Goal: Use online tool/utility: Utilize a website feature to perform a specific function

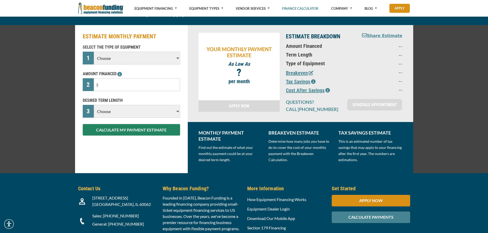
scroll to position [26, 0]
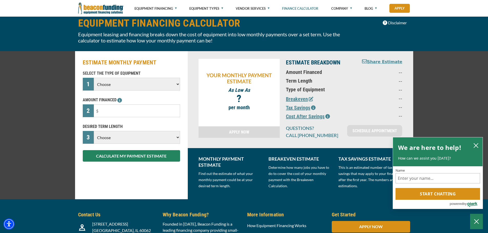
click at [174, 83] on select "Choose Backhoe Boom/Bucket Truck Chipper Commercial Mower Crane DTG/DTF Printin…" at bounding box center [137, 84] width 86 height 13
click at [479, 220] on icon "Close Chatbox" at bounding box center [476, 221] width 5 height 13
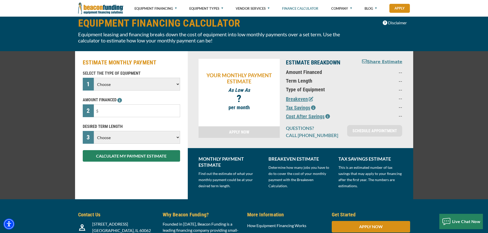
click at [175, 81] on select "Choose Backhoe Boom/Bucket Truck Chipper Commercial Mower Crane DTG/DTF Printin…" at bounding box center [137, 84] width 86 height 13
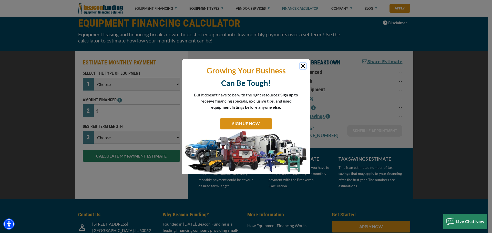
click at [300, 64] on button "Close" at bounding box center [303, 66] width 6 height 6
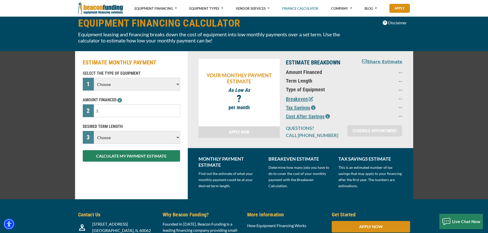
click at [147, 87] on select "Choose Backhoe Boom/Bucket Truck Chipper Commercial Mower Crane DTG/DTF Printin…" at bounding box center [137, 84] width 86 height 13
select select "10"
click at [94, 78] on select "Choose Backhoe Boom/Bucket Truck Chipper Commercial Mower Crane DTG/DTF Printin…" at bounding box center [137, 84] width 86 height 13
drag, startPoint x: 140, startPoint y: 113, endPoint x: 137, endPoint y: 112, distance: 2.8
click at [140, 113] on input "text" at bounding box center [137, 111] width 86 height 13
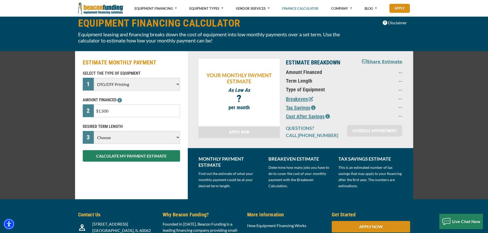
type input "$15,000"
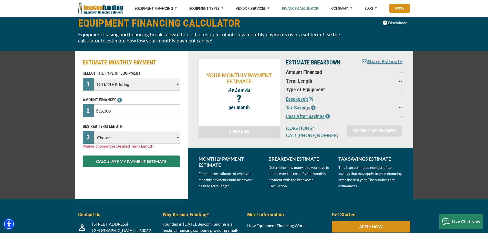
click at [183, 126] on div "ESTIMATE MONTHLY PAYMENT SELECT THE TYPE OF EQUIPMENT 1 Choose Backhoe Boom/Buc…" at bounding box center [131, 125] width 113 height 148
drag, startPoint x: 168, startPoint y: 134, endPoint x: 161, endPoint y: 134, distance: 6.9
click at [168, 134] on select "Choose 36 Months 48 Months 60 Months" at bounding box center [137, 137] width 86 height 13
select select "36"
click at [94, 131] on select "Choose 36 Months 48 Months 60 Months" at bounding box center [137, 137] width 86 height 13
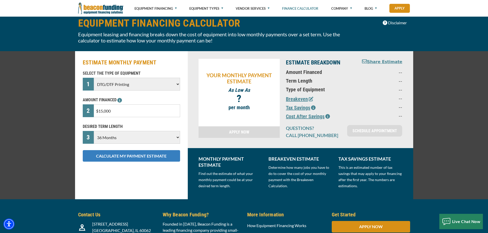
click at [142, 158] on button "CALCULATE MY PAYMENT ESTIMATE" at bounding box center [131, 156] width 97 height 12
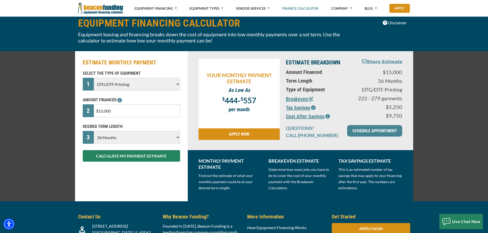
click at [148, 111] on input "$15,000" at bounding box center [137, 111] width 86 height 13
click at [136, 140] on select "Choose 36 Months 48 Months 60 Months" at bounding box center [137, 137] width 86 height 13
click at [117, 192] on div "ESTIMATE MONTHLY PAYMENT SELECT THE TYPE OF EQUIPMENT 1 Choose Backhoe Boom/Buc…" at bounding box center [131, 126] width 113 height 150
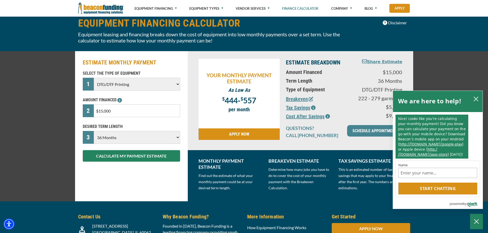
click at [104, 112] on input "$15,000" at bounding box center [137, 111] width 86 height 13
click at [138, 158] on button "CALCULATE MY PAYMENT ESTIMATE" at bounding box center [131, 156] width 97 height 12
click at [479, 97] on button "close chatbox" at bounding box center [476, 98] width 8 height 7
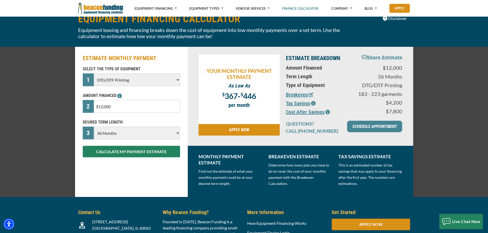
scroll to position [0, 0]
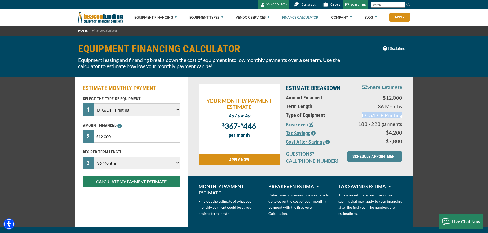
drag, startPoint x: 361, startPoint y: 113, endPoint x: 407, endPoint y: 119, distance: 47.1
click at [407, 119] on div "YOUR MONTHLY PAYMENT ESTIMATE As Low As $ 367 - $ 446 ? per month APPLY NOW EST…" at bounding box center [300, 126] width 225 height 99
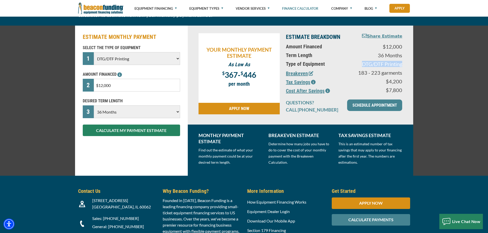
scroll to position [26, 0]
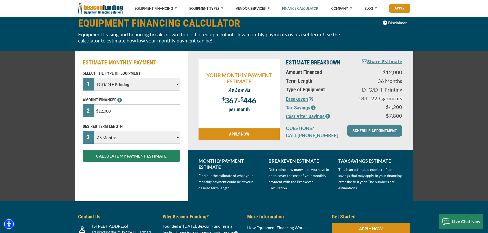
click at [120, 112] on input "$12,000" at bounding box center [137, 111] width 86 height 13
drag, startPoint x: 116, startPoint y: 111, endPoint x: 109, endPoint y: 113, distance: 7.0
click at [100, 113] on input "$12,000" at bounding box center [137, 111] width 86 height 13
click at [123, 113] on input "$12,000" at bounding box center [137, 111] width 86 height 13
click at [102, 110] on input "$12,000" at bounding box center [137, 111] width 86 height 13
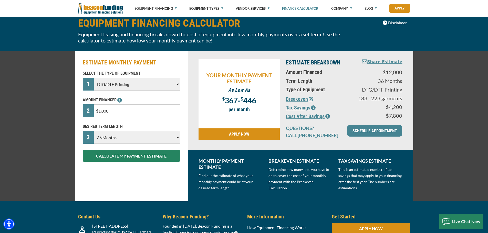
type input "$10,000"
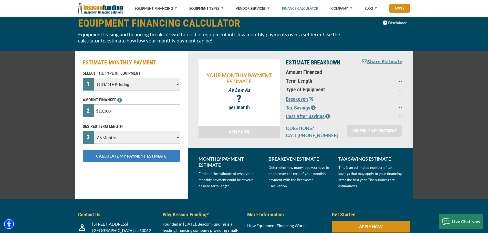
click at [160, 158] on button "CALCULATE MY PAYMENT ESTIMATE" at bounding box center [131, 156] width 97 height 12
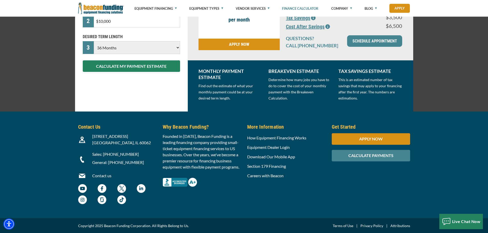
scroll to position [37, 0]
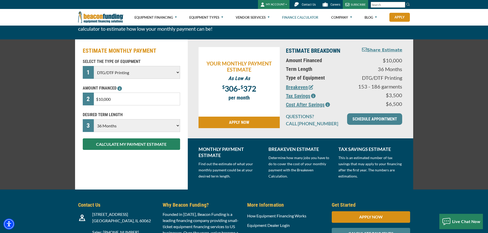
drag, startPoint x: 257, startPoint y: 199, endPoint x: 247, endPoint y: 140, distance: 60.1
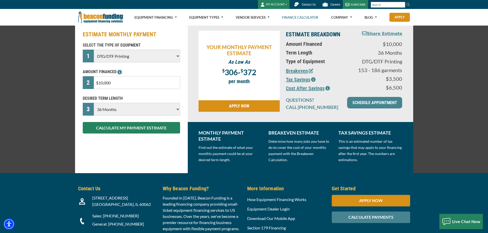
drag, startPoint x: 193, startPoint y: 169, endPoint x: 192, endPoint y: 157, distance: 12.8
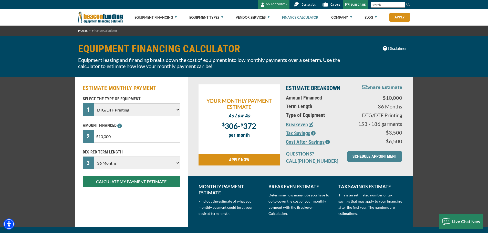
drag, startPoint x: 204, startPoint y: 140, endPoint x: 202, endPoint y: 74, distance: 66.1
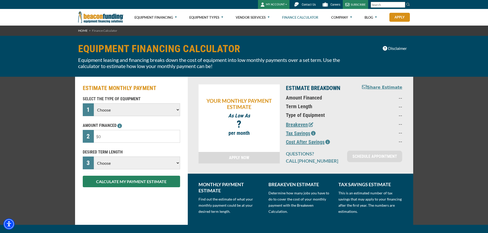
click at [138, 140] on input "text" at bounding box center [137, 136] width 86 height 13
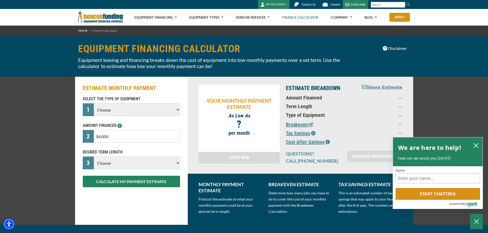
type input "$40,000"
click at [165, 162] on select "Choose 36 Months 48 Months 60 Months" at bounding box center [137, 163] width 86 height 13
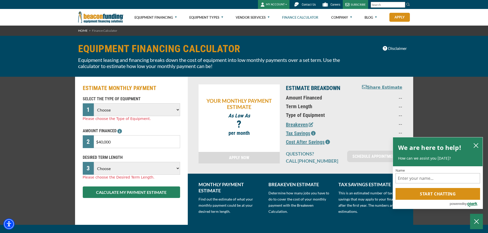
select select "36"
click at [94, 162] on select "Choose 36 Months 48 Months 60 Months" at bounding box center [137, 168] width 86 height 13
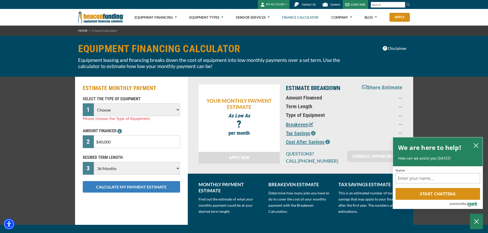
click at [130, 187] on button "CALCULATE MY PAYMENT ESTIMATE" at bounding box center [131, 187] width 97 height 12
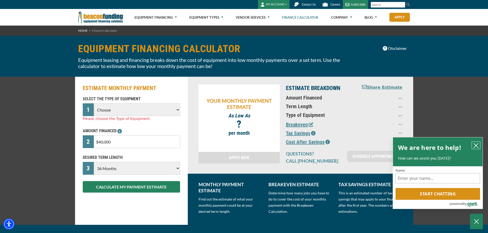
click at [475, 146] on icon "close chatbox" at bounding box center [476, 146] width 4 height 4
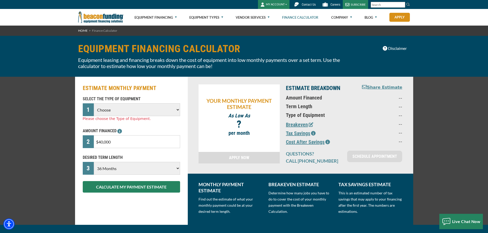
click at [121, 114] on select "Choose Backhoe Boom/Bucket Truck Chipper Commercial Mower Crane DTG/DTF Printin…" at bounding box center [137, 110] width 86 height 13
select select "19"
click at [94, 104] on select "Choose Backhoe Boom/Bucket Truck Chipper Commercial Mower Crane DTG/DTF Printin…" at bounding box center [137, 110] width 86 height 13
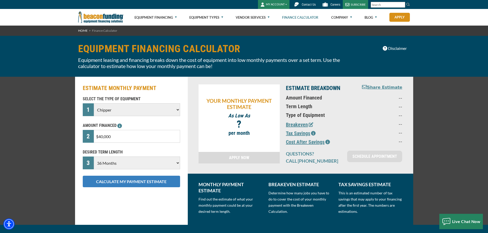
click at [139, 184] on button "CALCULATE MY PAYMENT ESTIMATE" at bounding box center [131, 182] width 97 height 12
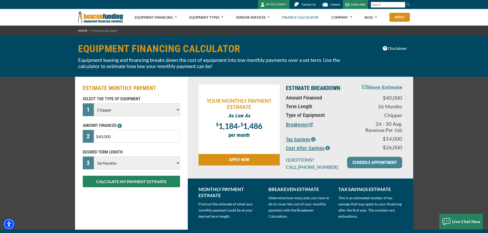
click at [179, 164] on select "Choose 36 Months 48 Months 60 Months" at bounding box center [137, 163] width 86 height 13
click at [94, 157] on select "Choose 36 Months 48 Months 60 Months" at bounding box center [137, 163] width 86 height 13
click at [129, 214] on div "ESTIMATE MONTHLY PAYMENT SELECT THE TYPE OF EQUIPMENT 1 Choose Backhoe Boom/Buc…" at bounding box center [131, 153] width 113 height 153
click at [143, 164] on select "Choose 36 Months 48 Months 60 Months" at bounding box center [137, 163] width 86 height 13
select select "60"
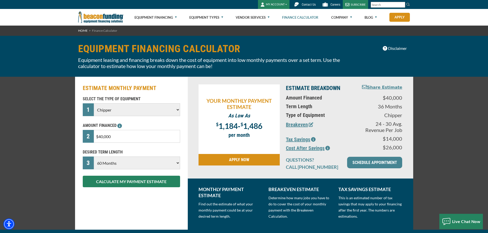
click at [94, 157] on select "Choose 36 Months 48 Months 60 Months" at bounding box center [137, 163] width 86 height 13
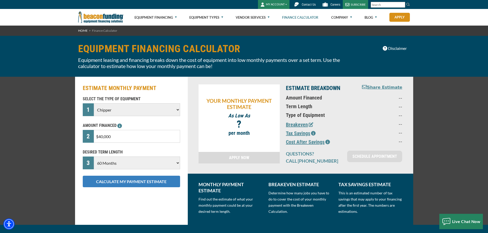
click at [143, 180] on button "CALCULATE MY PAYMENT ESTIMATE" at bounding box center [131, 182] width 97 height 12
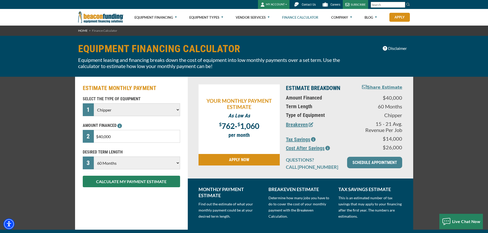
drag, startPoint x: 194, startPoint y: 131, endPoint x: 197, endPoint y: 69, distance: 62.3
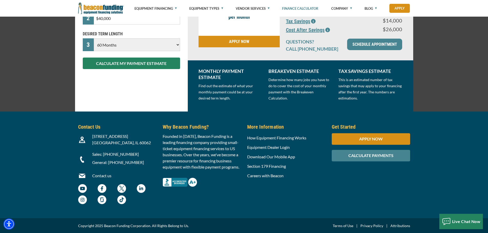
drag, startPoint x: 448, startPoint y: 165, endPoint x: 441, endPoint y: 234, distance: 70.0
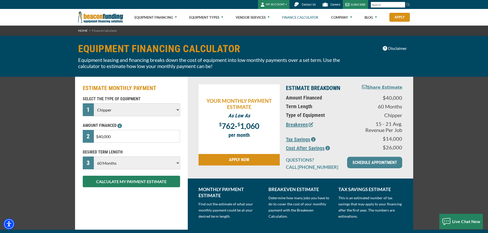
drag, startPoint x: 446, startPoint y: 122, endPoint x: 436, endPoint y: 93, distance: 30.7
drag, startPoint x: 241, startPoint y: 178, endPoint x: 254, endPoint y: 91, distance: 88.0
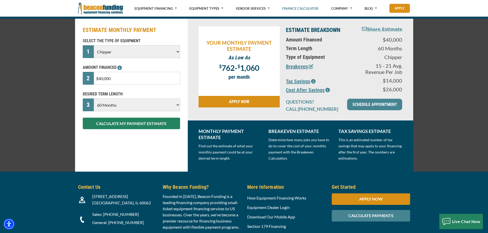
scroll to position [118, 0]
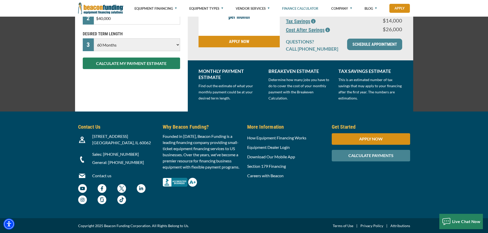
drag, startPoint x: 279, startPoint y: 98, endPoint x: 286, endPoint y: 152, distance: 54.5
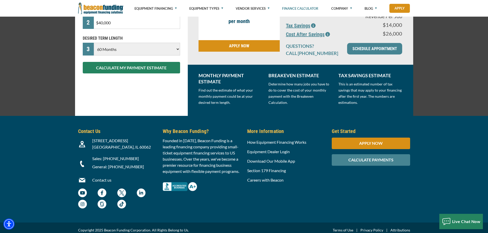
scroll to position [0, 0]
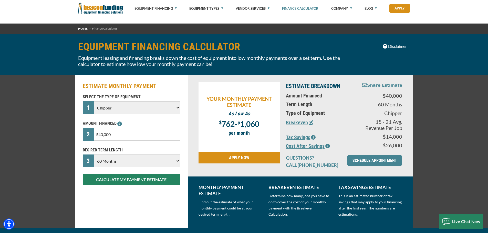
drag, startPoint x: 243, startPoint y: 100, endPoint x: 252, endPoint y: 38, distance: 63.2
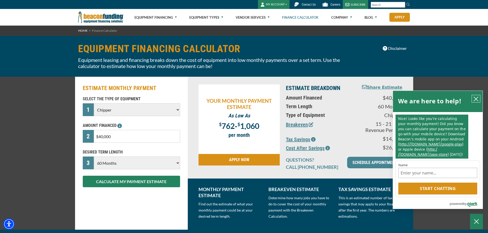
click at [477, 100] on icon "close chatbox" at bounding box center [475, 99] width 5 height 5
